Goal: Task Accomplishment & Management: Use online tool/utility

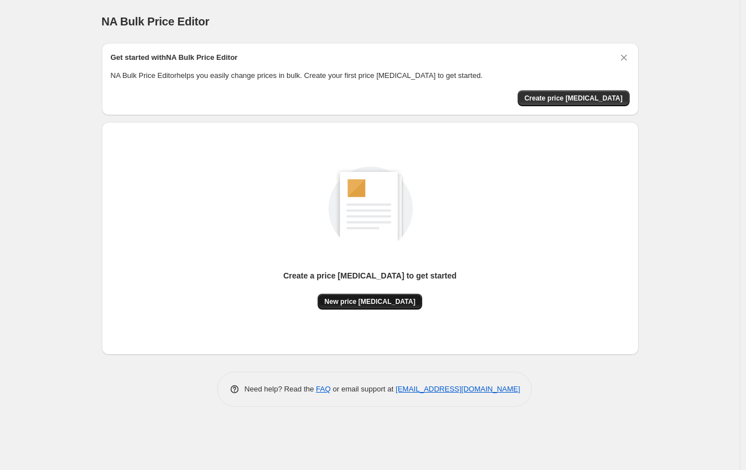
click at [372, 308] on button "New price [MEDICAL_DATA]" at bounding box center [369, 302] width 105 height 16
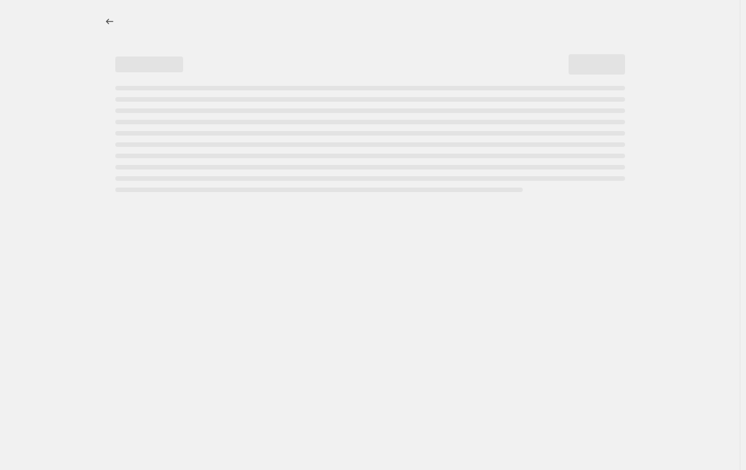
select select "percentage"
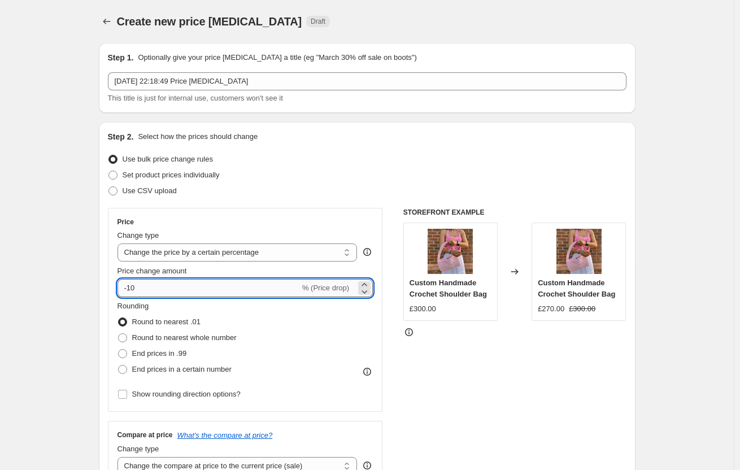
click at [231, 281] on input "-10" at bounding box center [209, 288] width 182 height 18
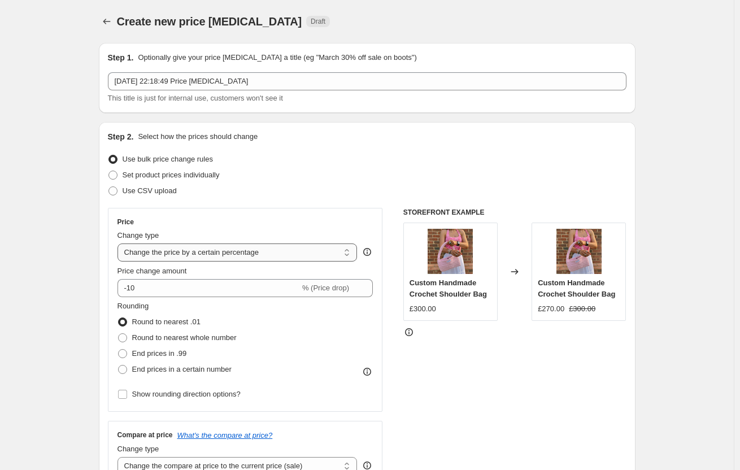
click at [249, 249] on select "Change the price to a certain amount Change the price by a certain amount Chang…" at bounding box center [238, 252] width 240 height 18
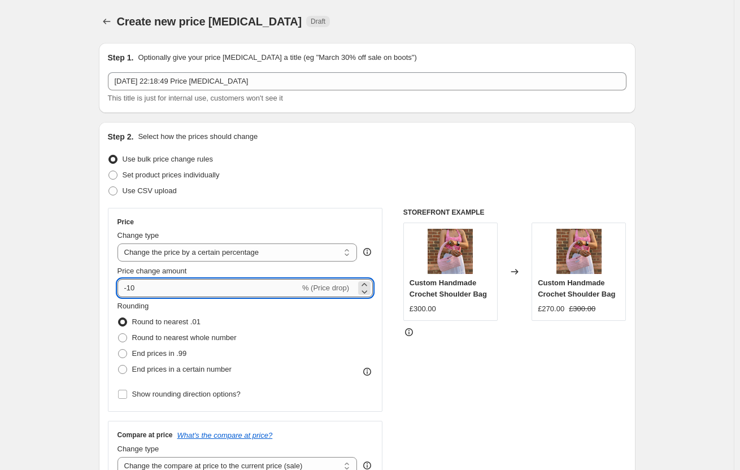
click at [167, 289] on input "-10" at bounding box center [209, 288] width 182 height 18
type input "-1"
type input "60"
click at [315, 181] on div "Set product prices individually" at bounding box center [367, 175] width 519 height 16
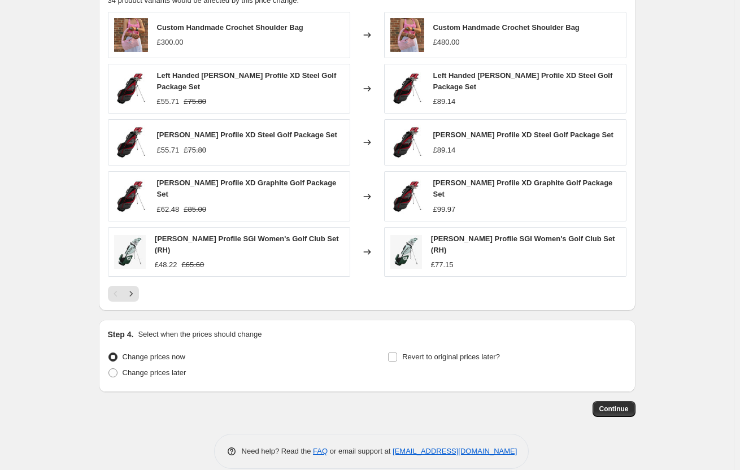
scroll to position [660, 0]
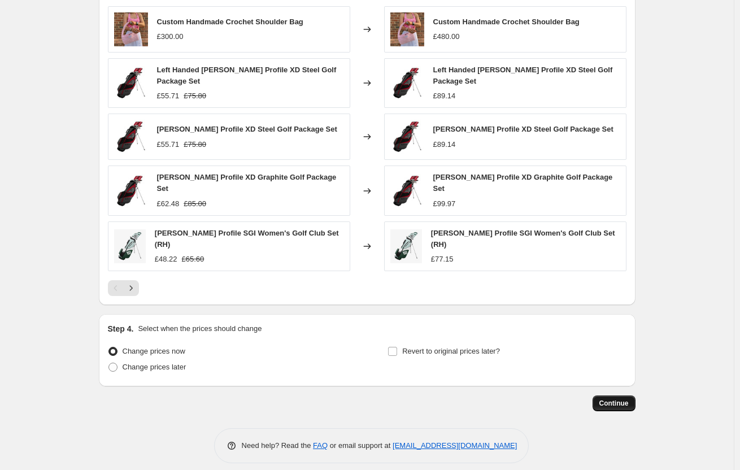
click at [614, 399] on span "Continue" at bounding box center [613, 403] width 29 height 9
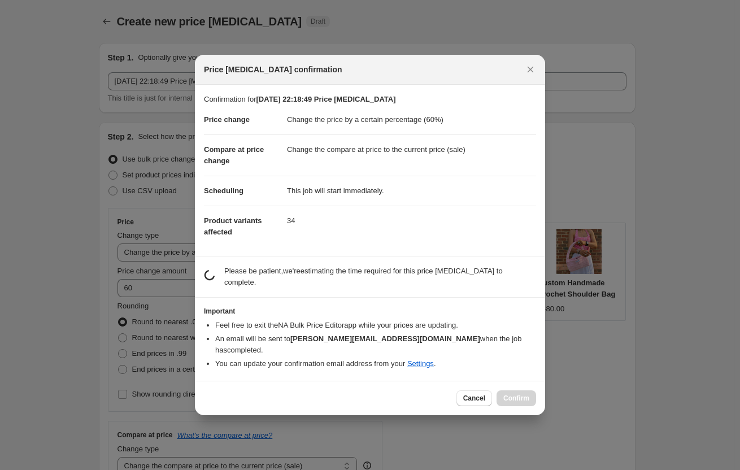
scroll to position [0, 0]
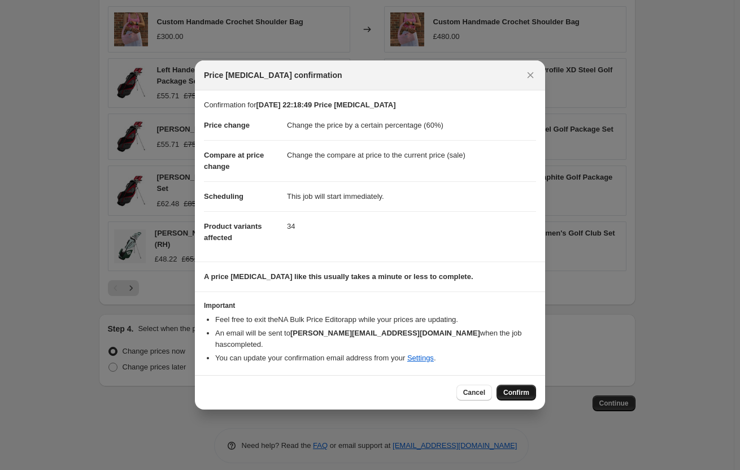
click at [513, 388] on span "Confirm" at bounding box center [516, 392] width 26 height 9
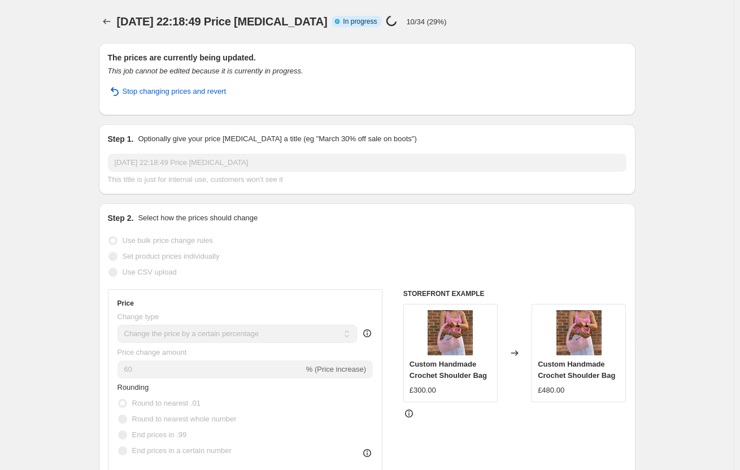
select select "percentage"
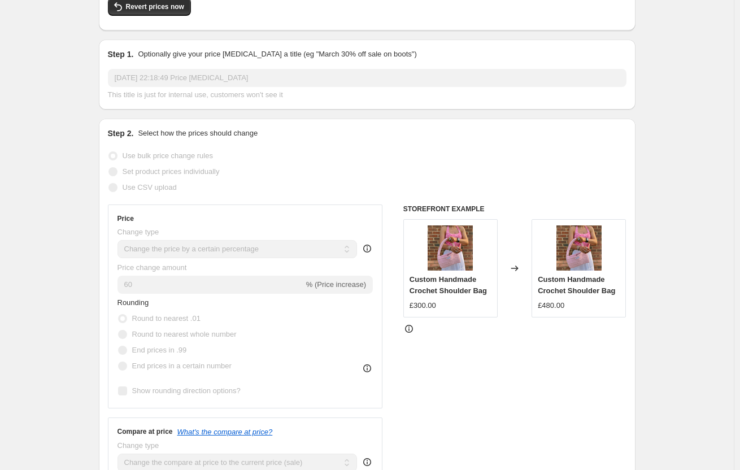
scroll to position [56, 0]
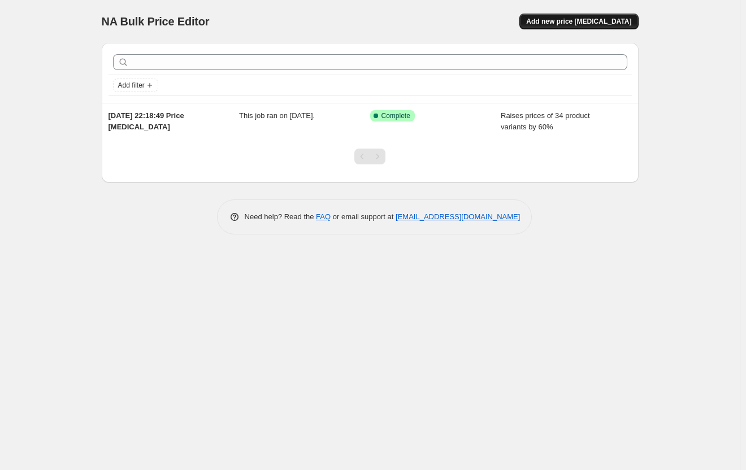
click at [567, 19] on span "Add new price [MEDICAL_DATA]" at bounding box center [578, 21] width 105 height 9
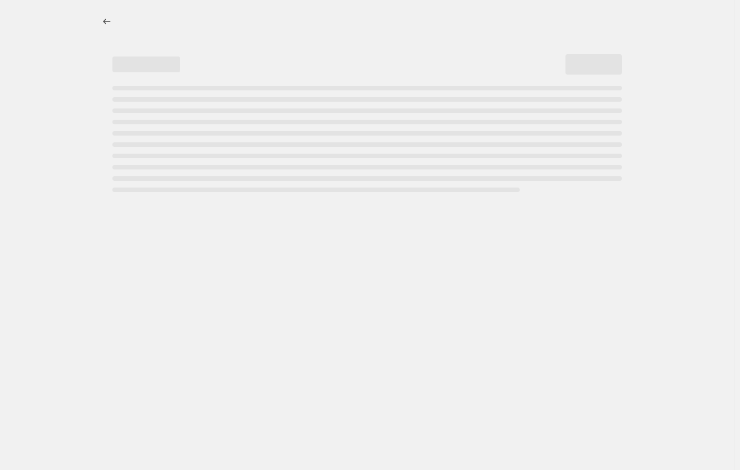
select select "percentage"
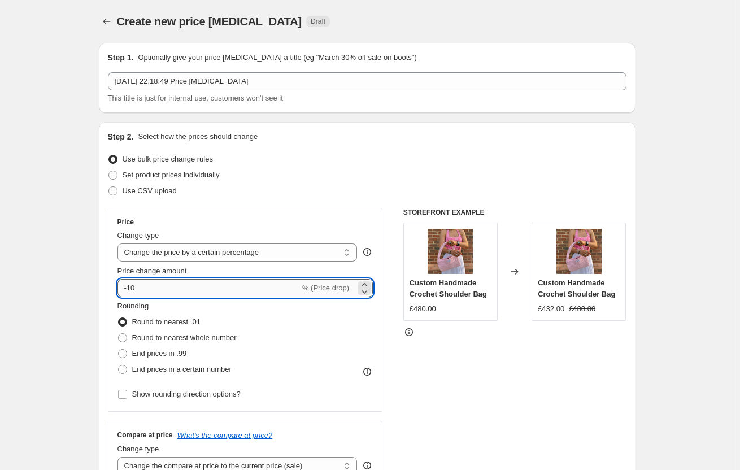
click at [199, 288] on input "-10" at bounding box center [209, 288] width 182 height 18
type input "200"
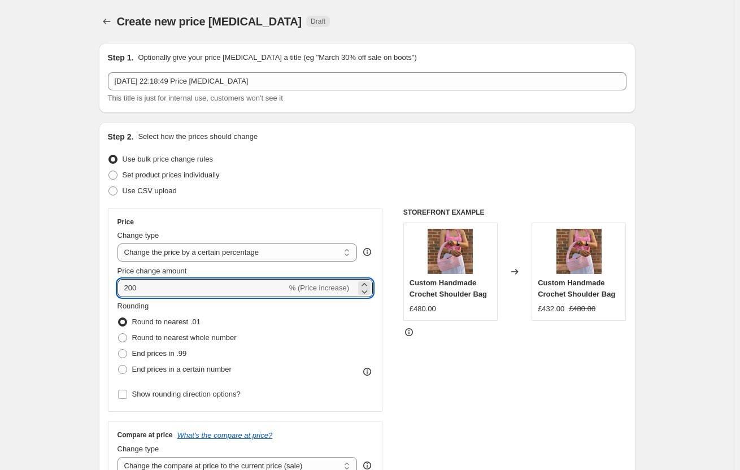
click at [329, 163] on div "Use bulk price change rules" at bounding box center [367, 159] width 519 height 16
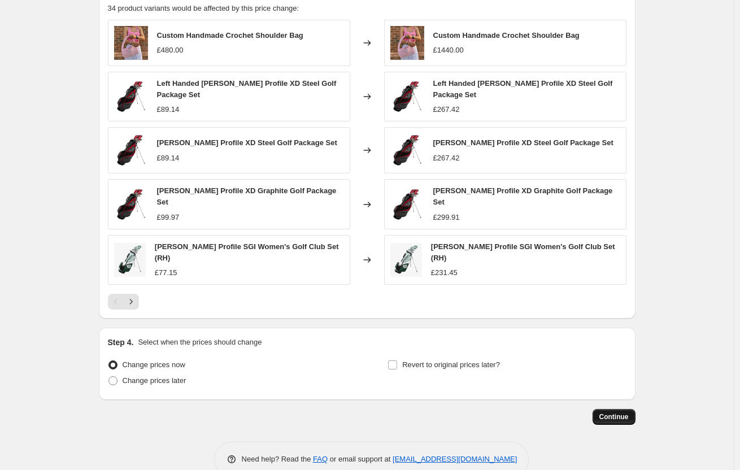
scroll to position [660, 0]
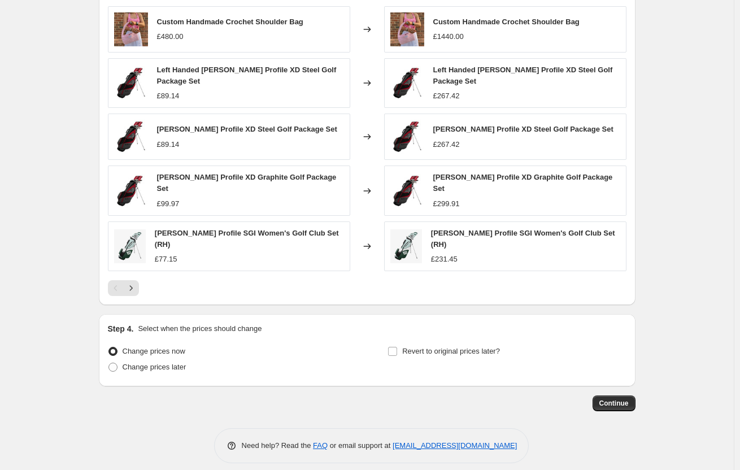
click at [636, 401] on div "Continue" at bounding box center [367, 403] width 537 height 16
click at [613, 399] on button "Continue" at bounding box center [614, 403] width 43 height 16
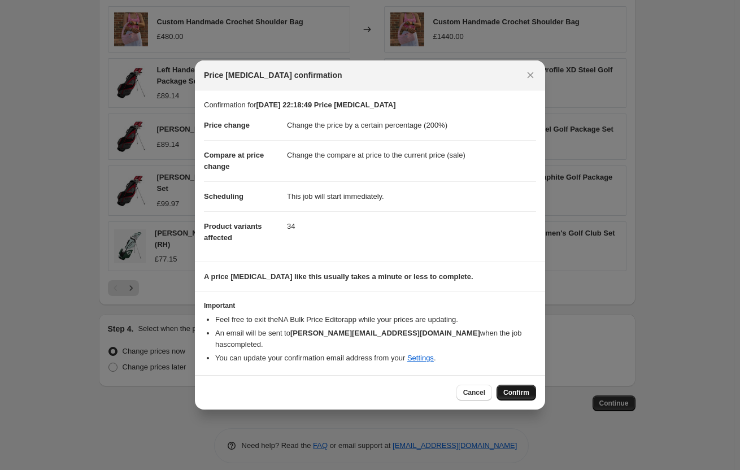
click at [513, 391] on button "Confirm" at bounding box center [517, 393] width 40 height 16
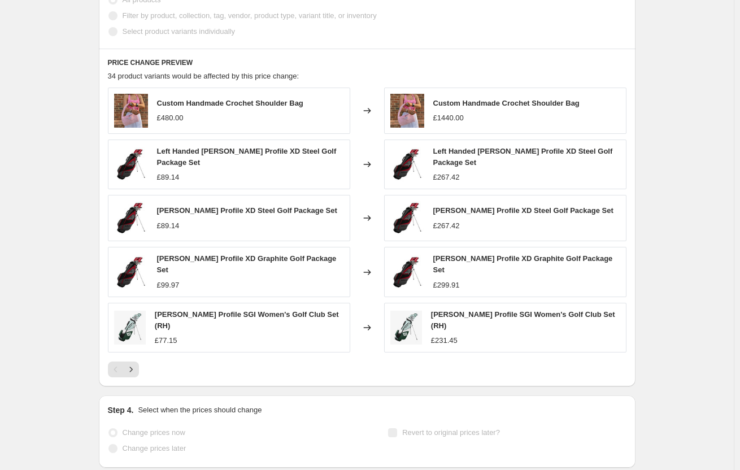
select select "percentage"
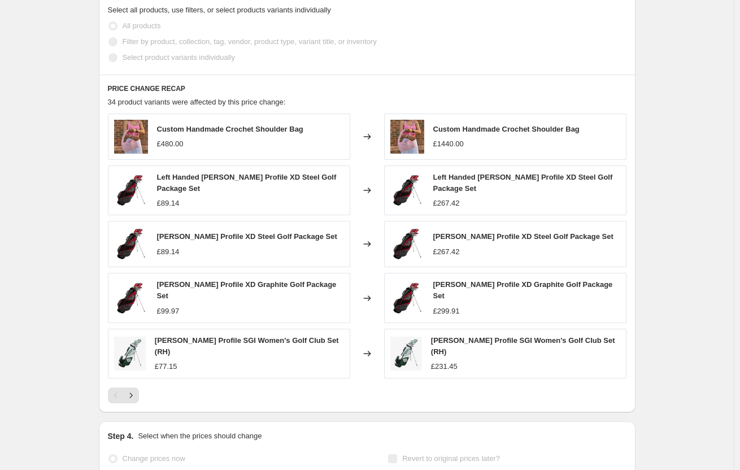
scroll to position [0, 0]
